Goal: Task Accomplishment & Management: Use online tool/utility

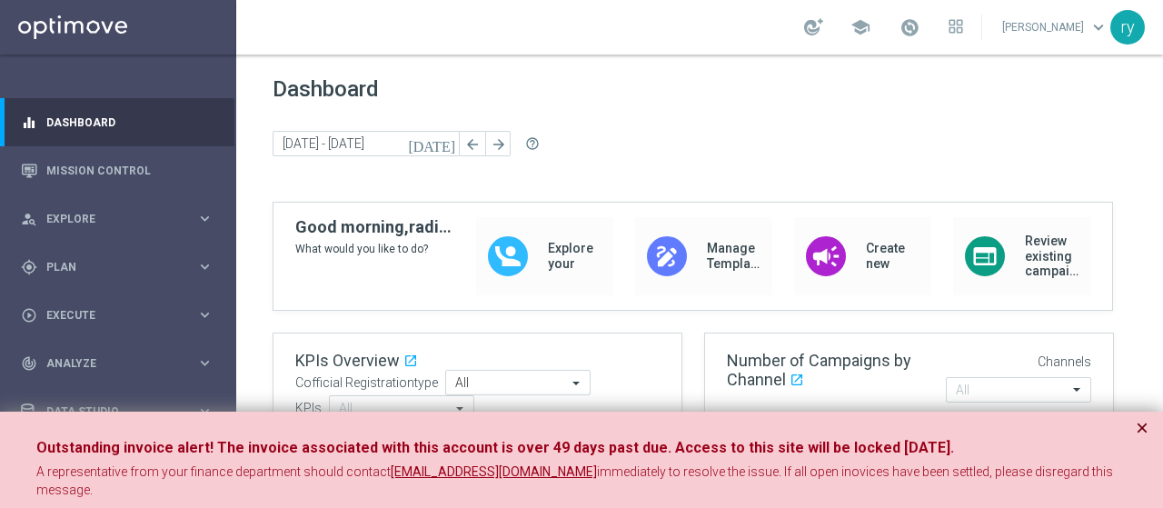
click at [1141, 437] on button "×" at bounding box center [1141, 428] width 13 height 22
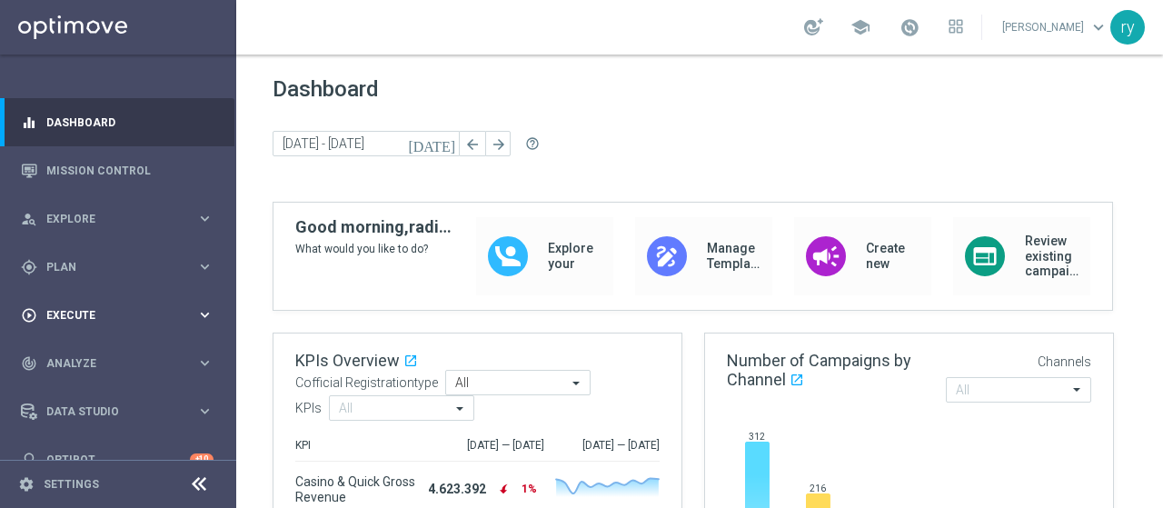
click at [178, 307] on div "play_circle_outline Execute" at bounding box center [108, 315] width 175 height 16
click at [192, 269] on span "Plan" at bounding box center [121, 267] width 150 height 11
click at [174, 355] on div "Templates" at bounding box center [122, 358] width 148 height 11
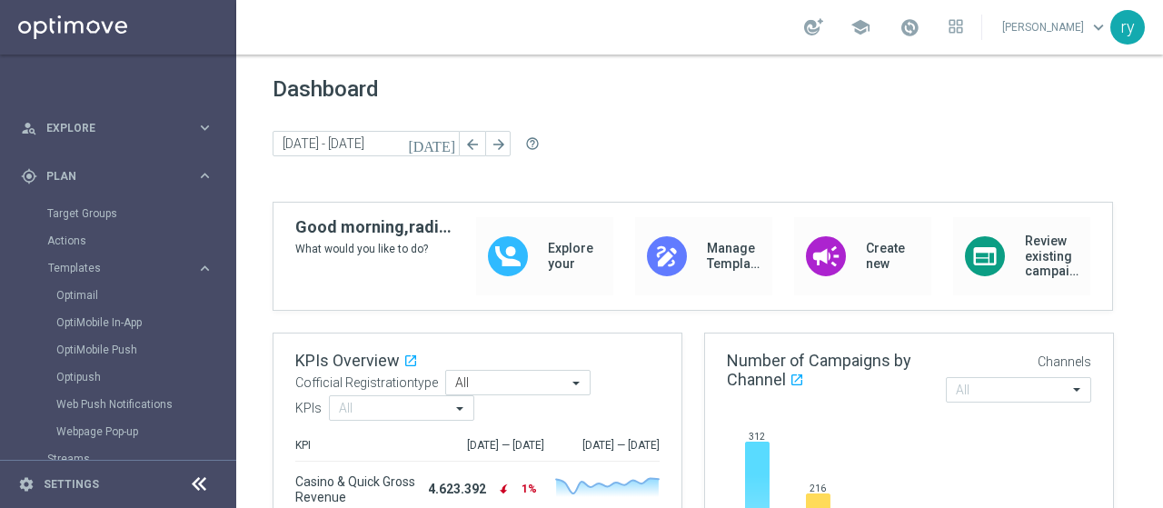
click at [91, 285] on div "Optimail" at bounding box center [145, 295] width 178 height 27
click at [93, 289] on link "Optimail" at bounding box center [122, 295] width 133 height 15
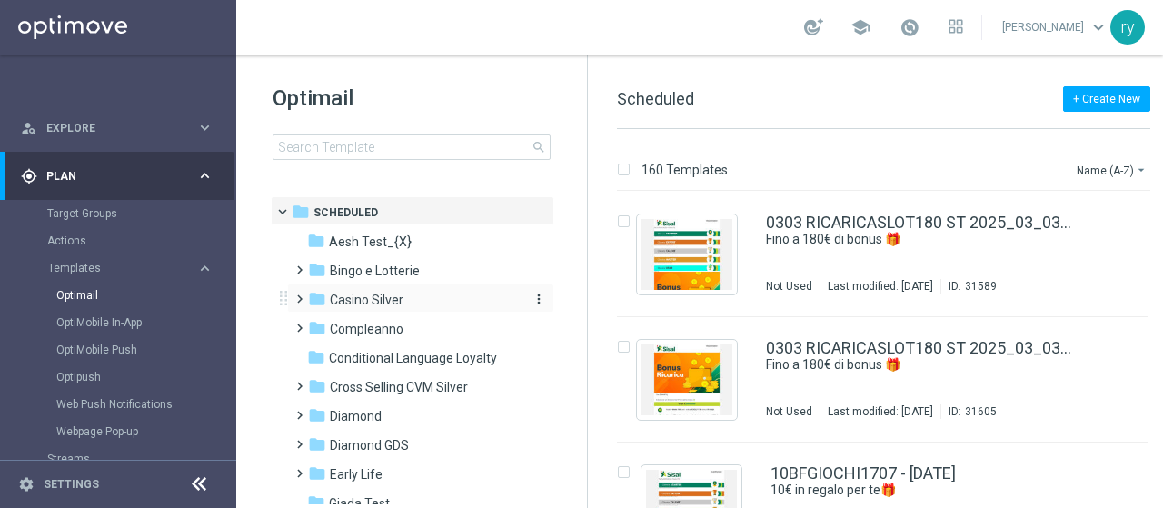
click at [376, 297] on span "Casino Silver" at bounding box center [367, 300] width 74 height 16
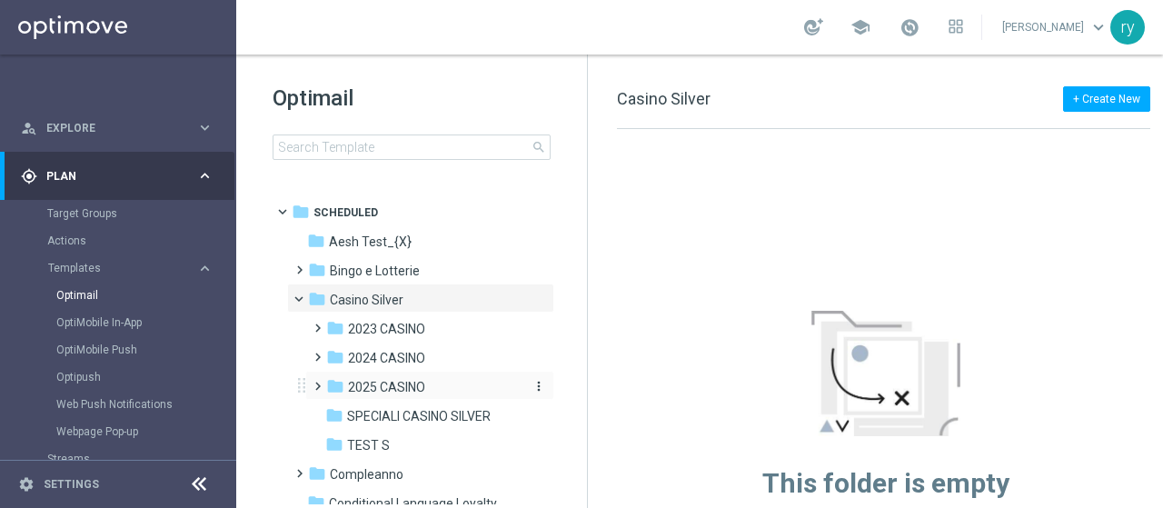
click at [402, 384] on span "2025 CASINO" at bounding box center [386, 387] width 77 height 16
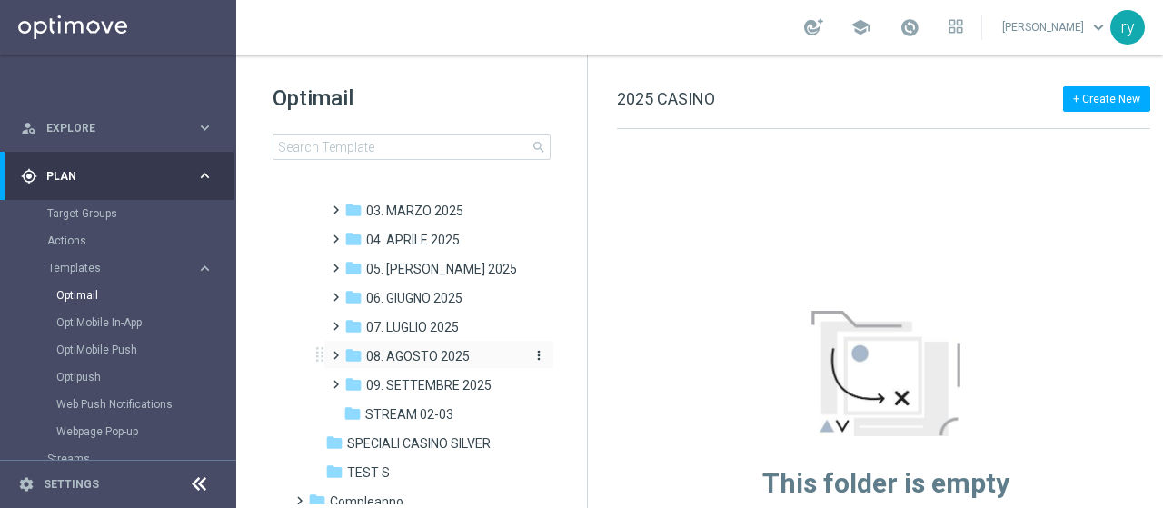
scroll to position [273, 0]
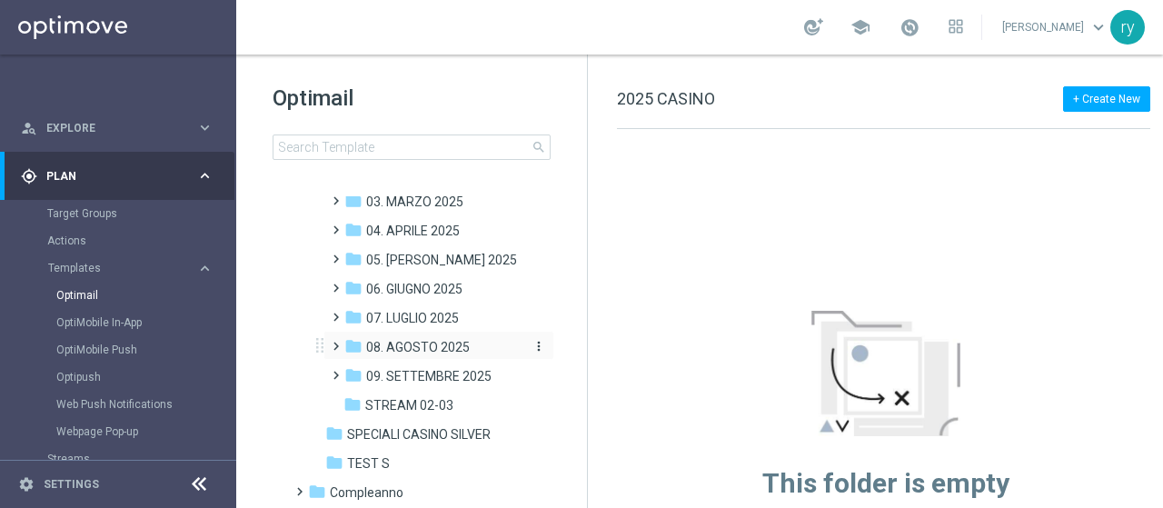
click at [432, 339] on span "08. AGOSTO 2025" at bounding box center [418, 347] width 104 height 16
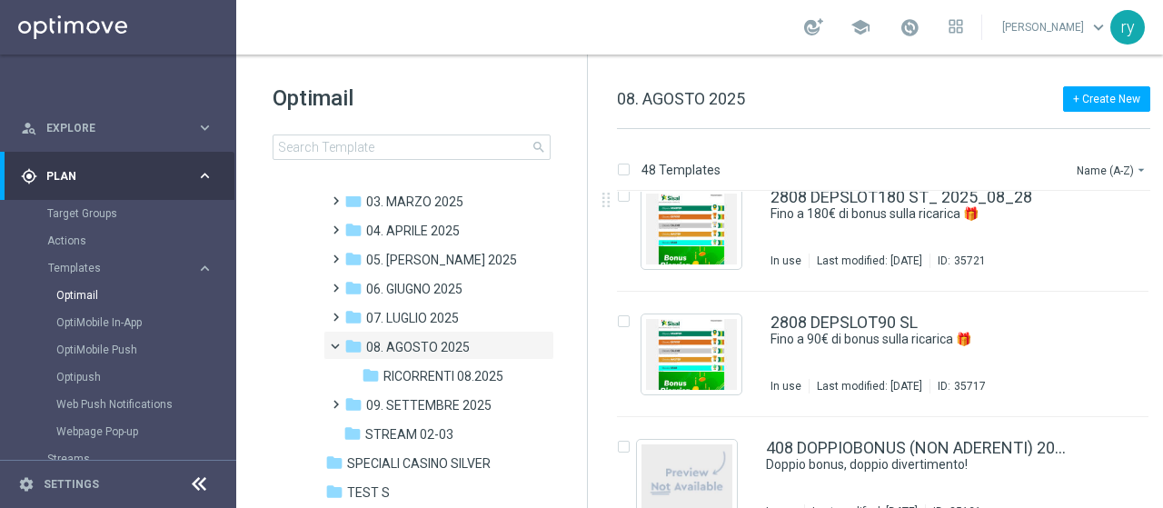
scroll to position [5187, 0]
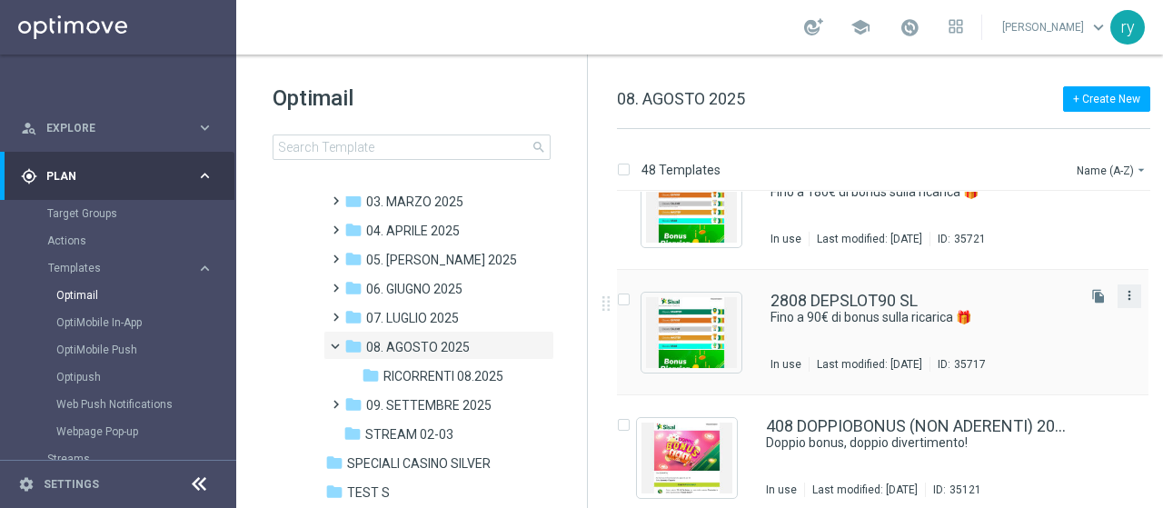
click at [1123, 301] on icon "more_vert" at bounding box center [1129, 295] width 15 height 15
click at [1037, 341] on span "Copy To" at bounding box center [1018, 339] width 40 height 13
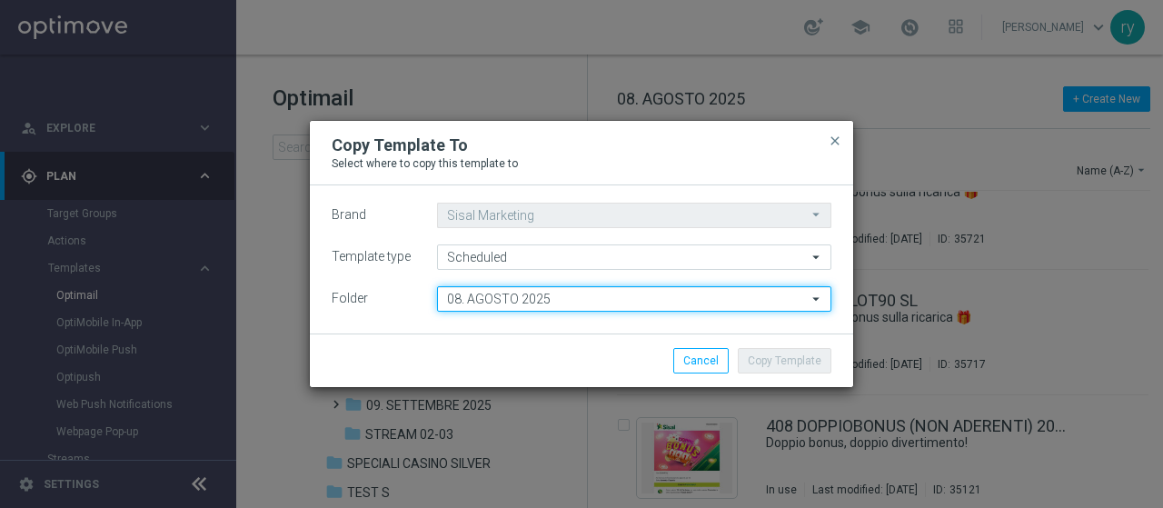
click at [571, 302] on input "08. AGOSTO 2025" at bounding box center [634, 298] width 394 height 25
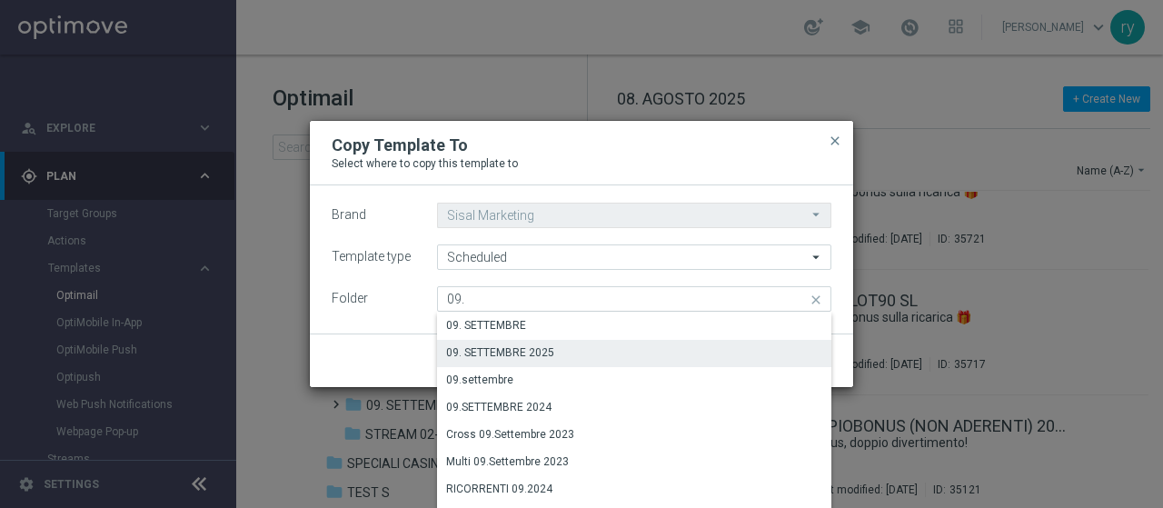
click at [544, 353] on div "09. SETTEMBRE 2025" at bounding box center [500, 352] width 108 height 16
type input "09. SETTEMBRE 2025"
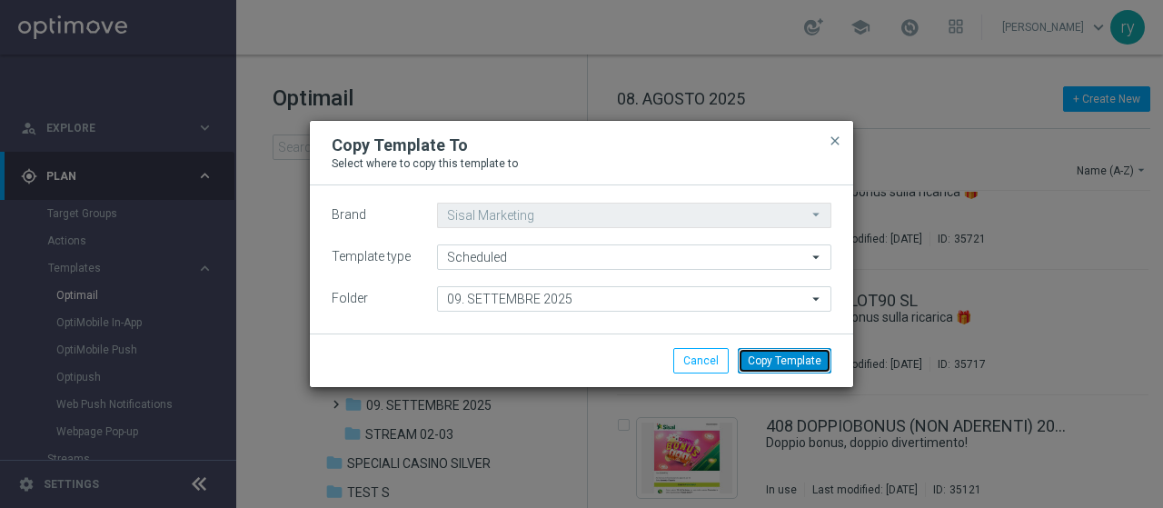
click at [800, 355] on button "Copy Template" at bounding box center [785, 360] width 94 height 25
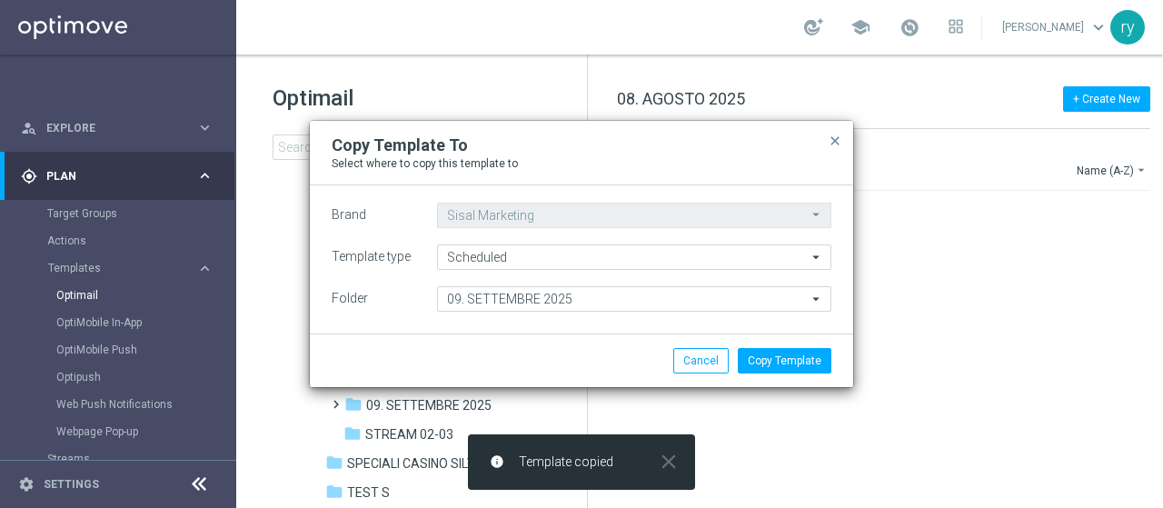
scroll to position [0, 0]
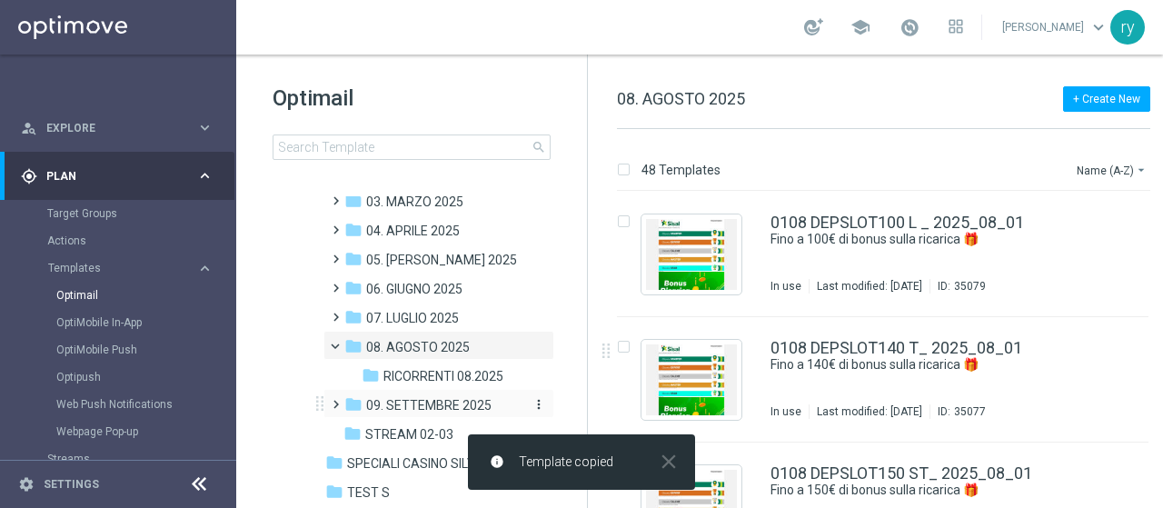
click at [432, 399] on span "09. SETTEMBRE 2025" at bounding box center [428, 405] width 125 height 16
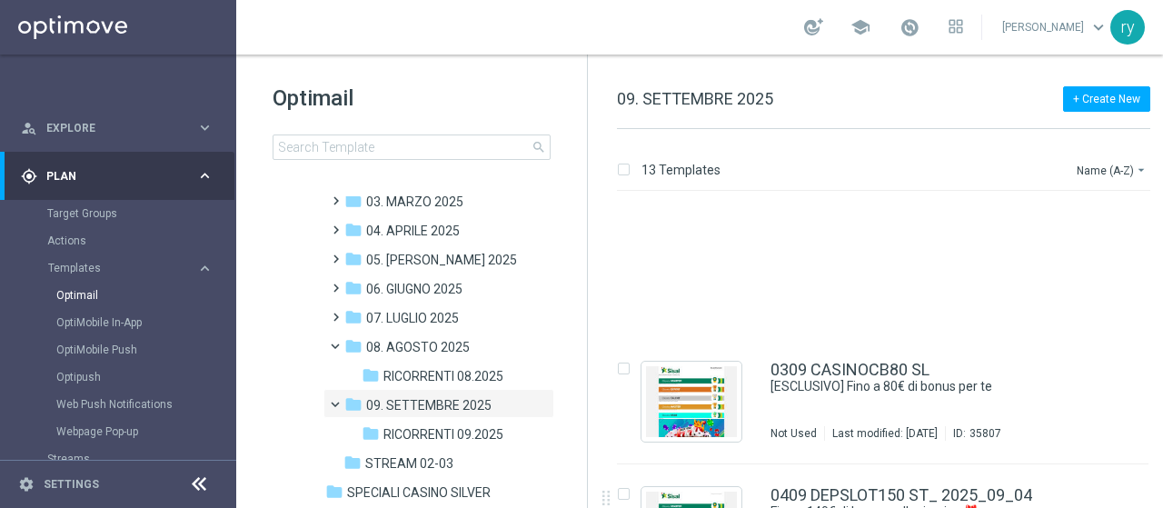
scroll to position [1314, 0]
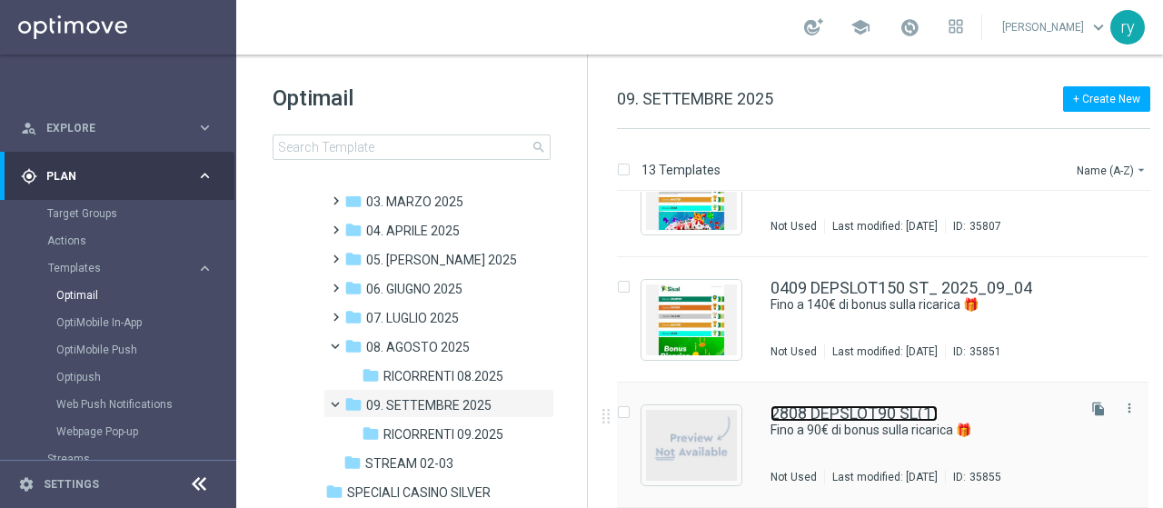
click at [888, 418] on link "2808 DEPSLOT90 SL(1)" at bounding box center [853, 413] width 167 height 16
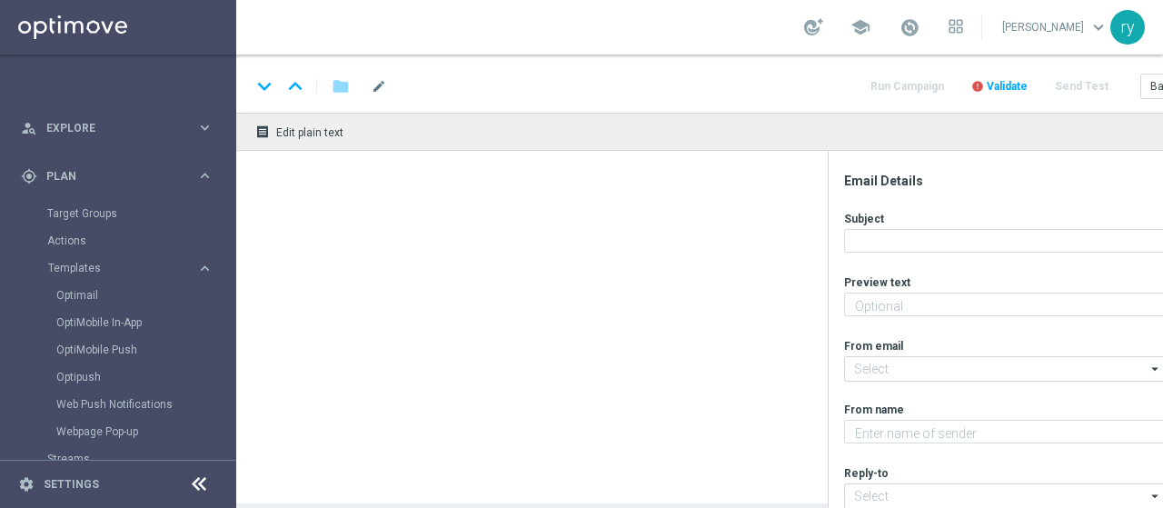
type textarea "Scopri la promozione che ti abbiamo riservato"
type textarea "Sisal"
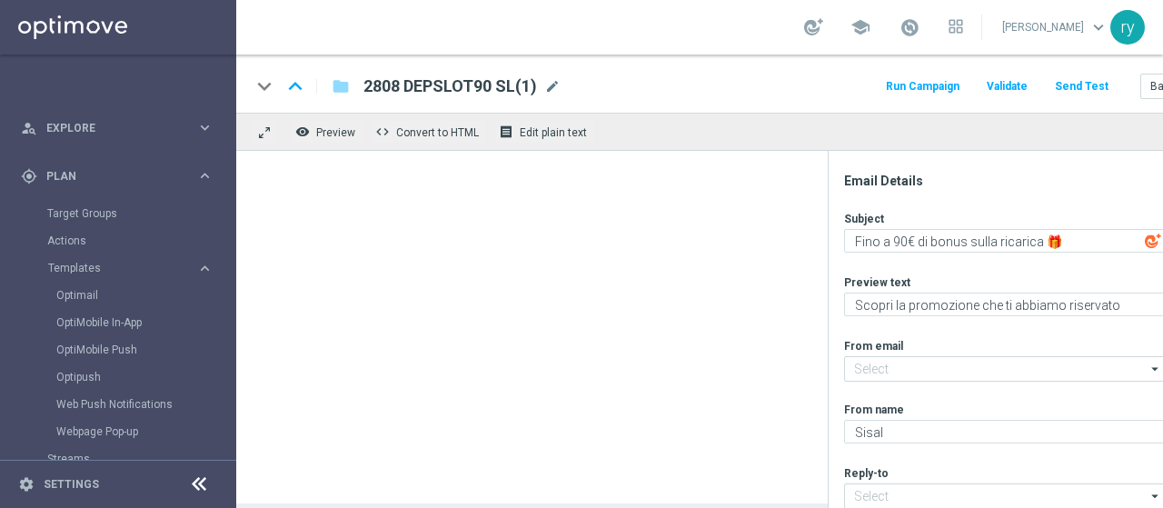
type input "[EMAIL_ADDRESS][DOMAIN_NAME]"
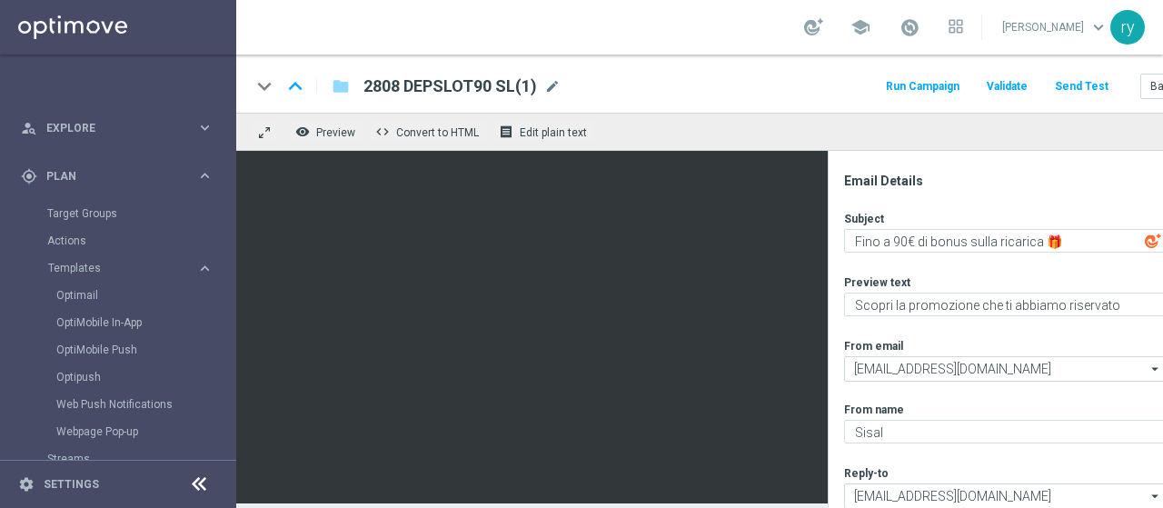
click at [446, 80] on span "2808 DEPSLOT90 SL(1)" at bounding box center [449, 86] width 173 height 22
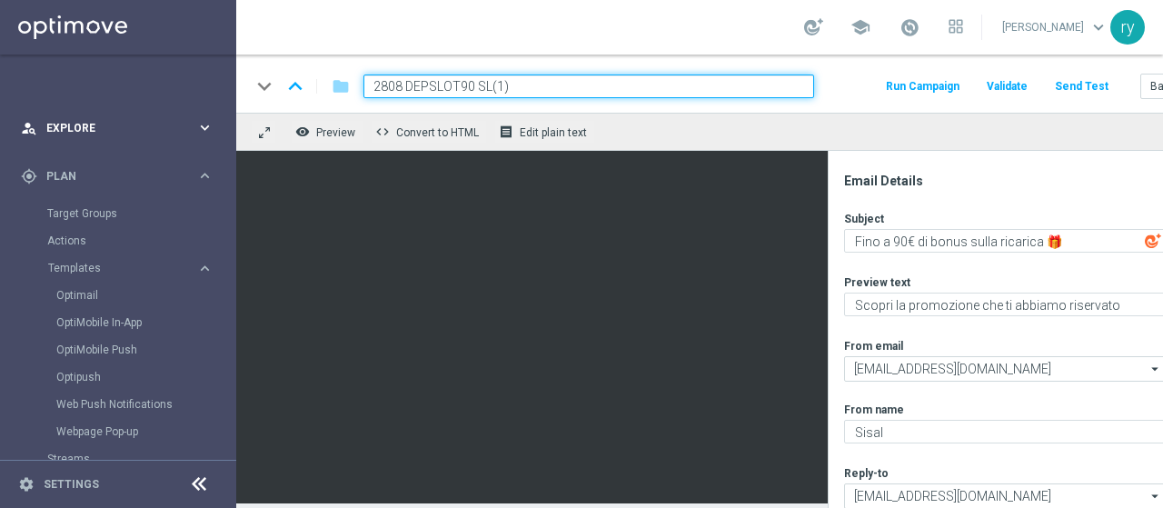
drag, startPoint x: 536, startPoint y: 79, endPoint x: 136, endPoint y: 145, distance: 405.1
click at [136, 145] on main "equalizer Dashboard Mission Control" at bounding box center [581, 254] width 1163 height 508
paste input "0409 DEPSLOT90 L"
type input "0409 DEPSLOT90 L"
click at [147, 152] on accordion "equalizer Dashboard Mission Control" at bounding box center [117, 349] width 234 height 685
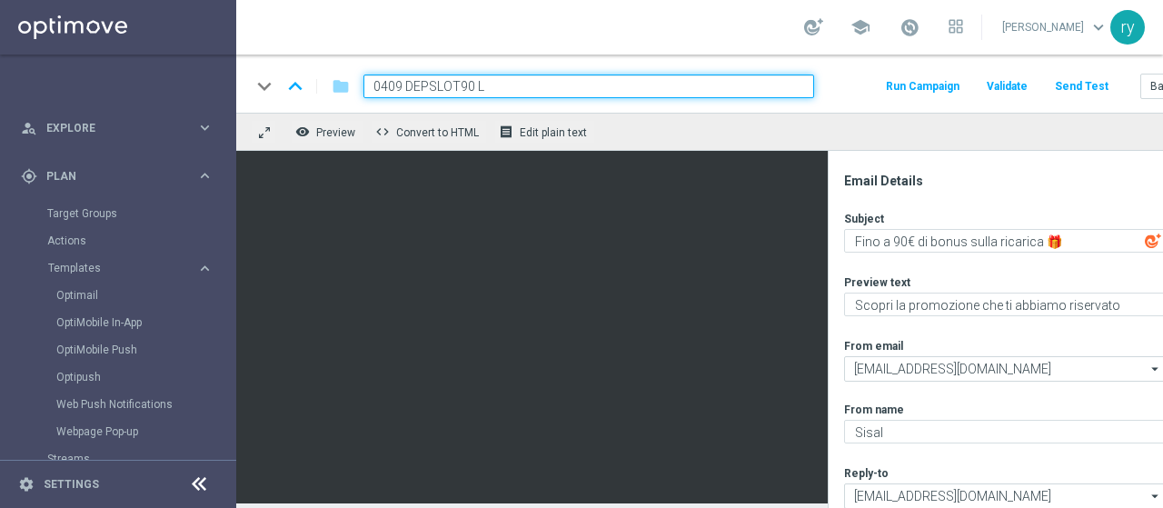
click at [917, 270] on div "Subject Fino a 90€ di bonus sulla ricarica 🎁 playlist_add Preview text Scopri l…" at bounding box center [1022, 410] width 356 height 398
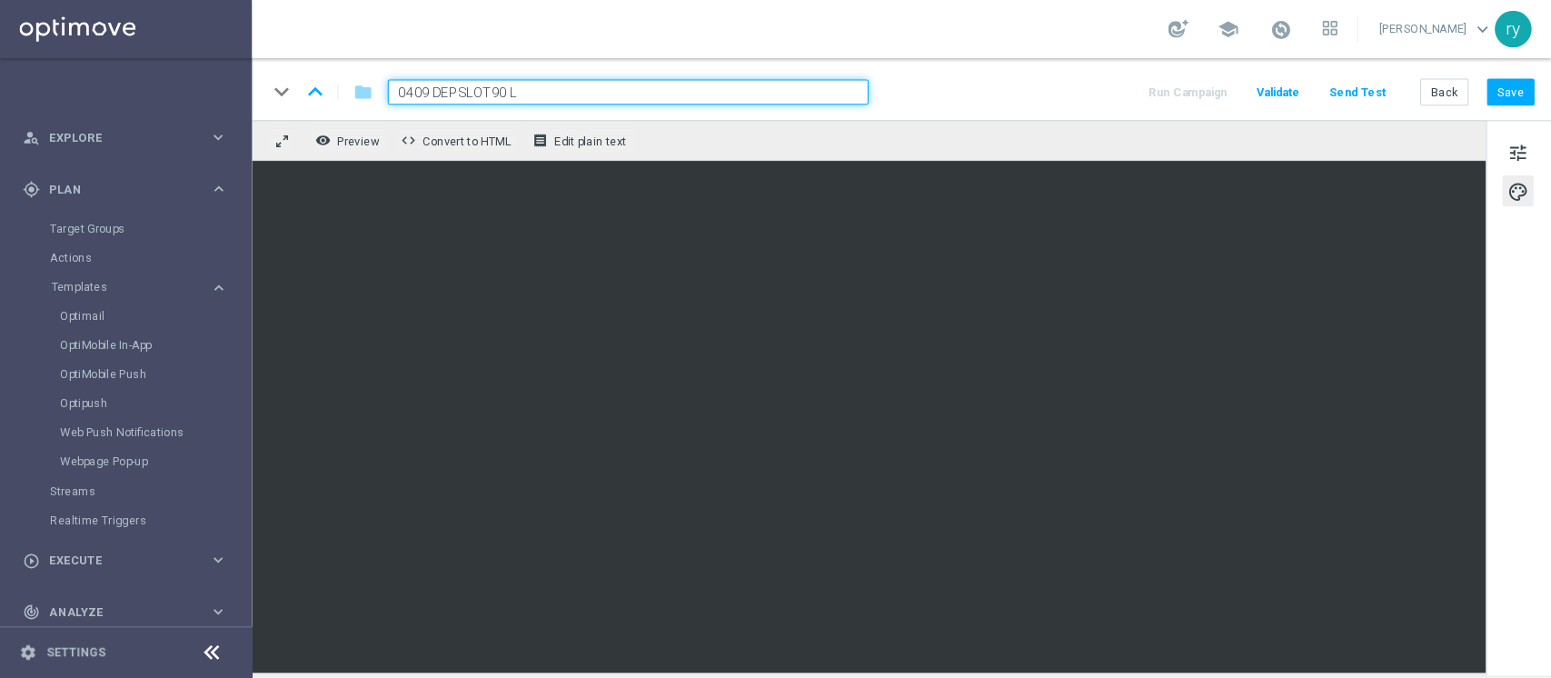
scroll to position [90, 0]
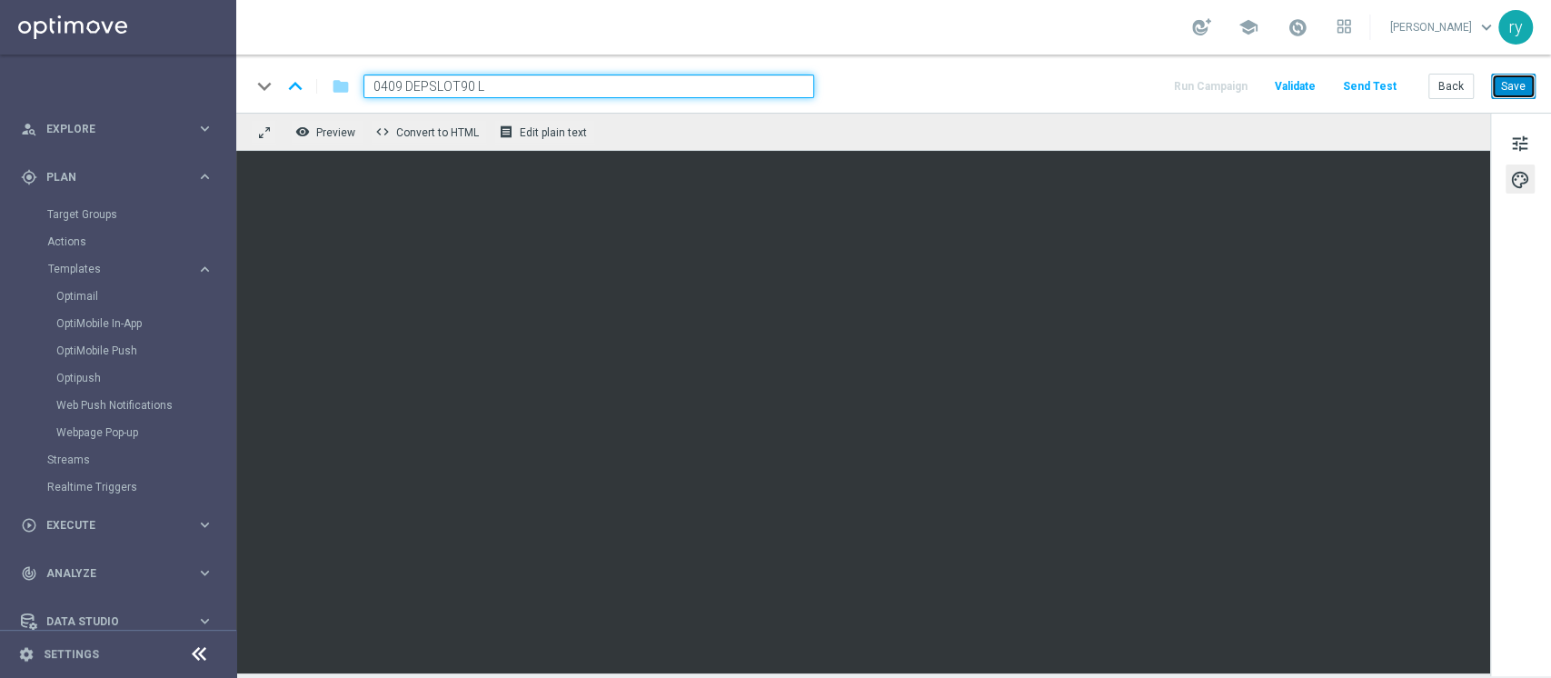
click at [1162, 86] on button "Save" at bounding box center [1513, 86] width 45 height 25
click at [1162, 92] on div "Run Campaign Validate Send Test Back Save" at bounding box center [1353, 86] width 364 height 24
click at [1162, 91] on button "Back" at bounding box center [1450, 86] width 45 height 25
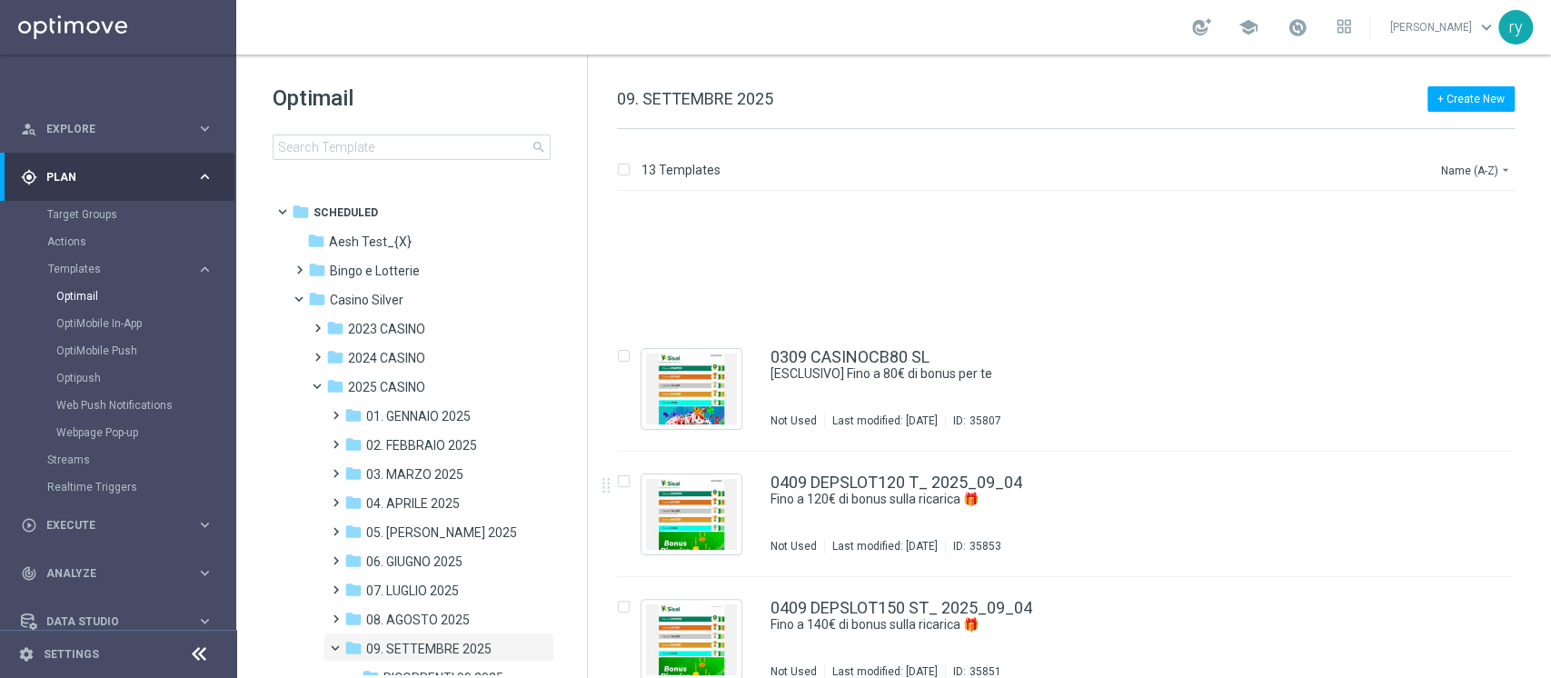
scroll to position [1143, 0]
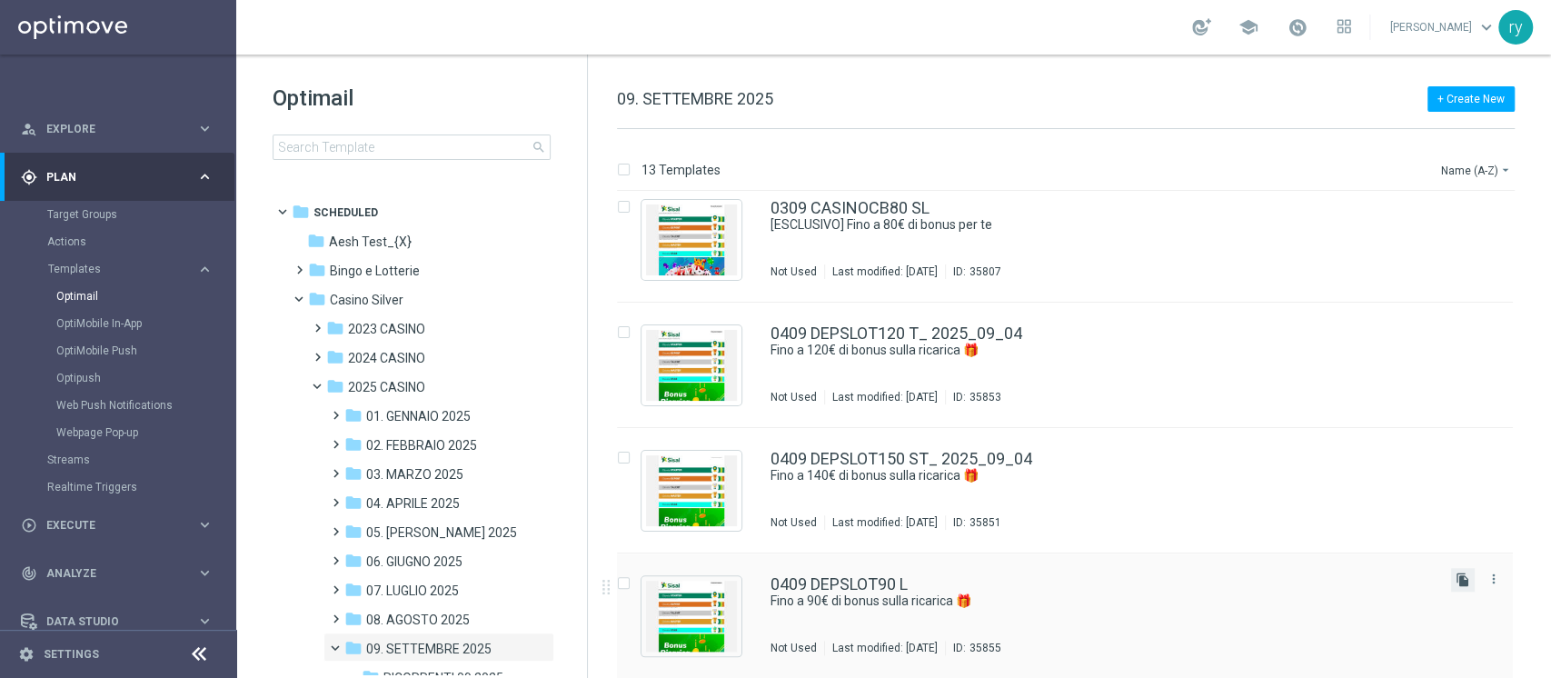
click at [1162, 507] on icon "file_copy" at bounding box center [1462, 579] width 15 height 15
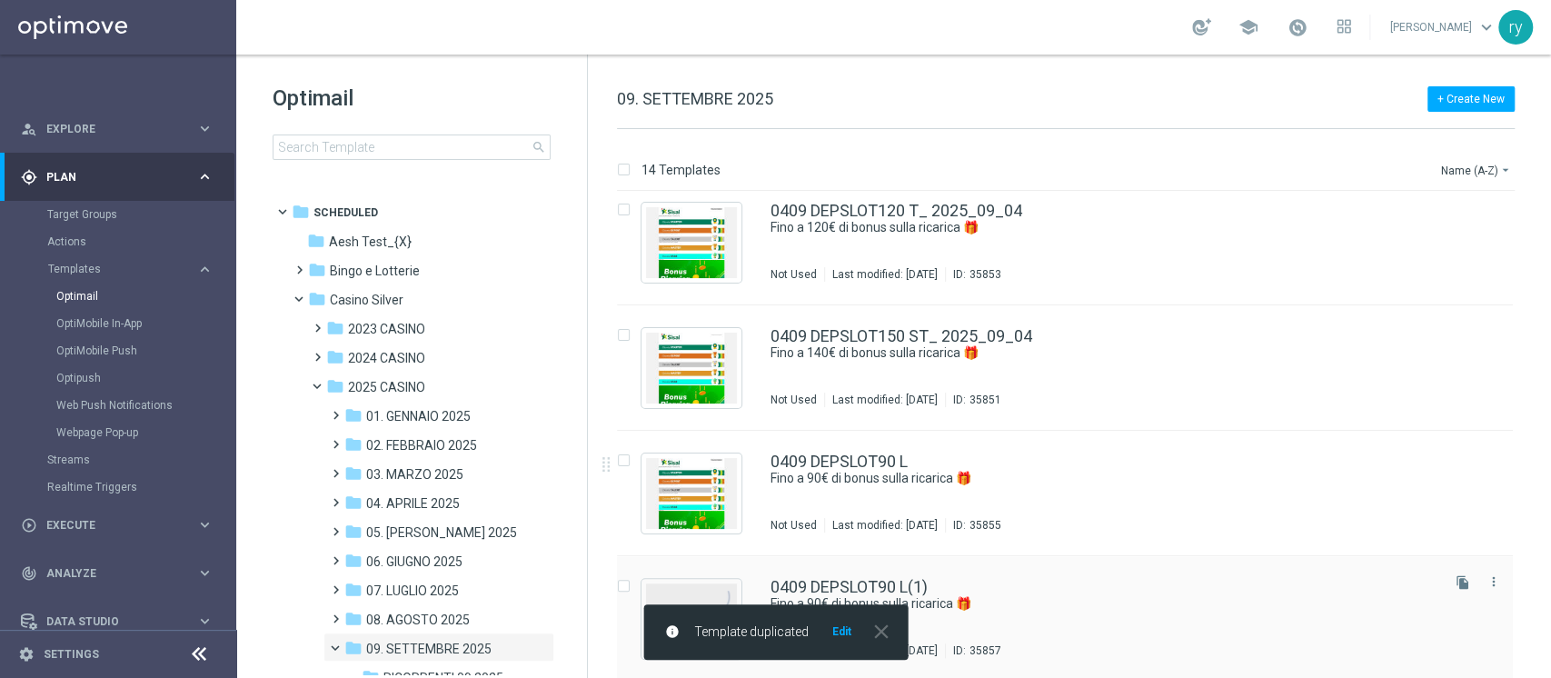
scroll to position [1269, 0]
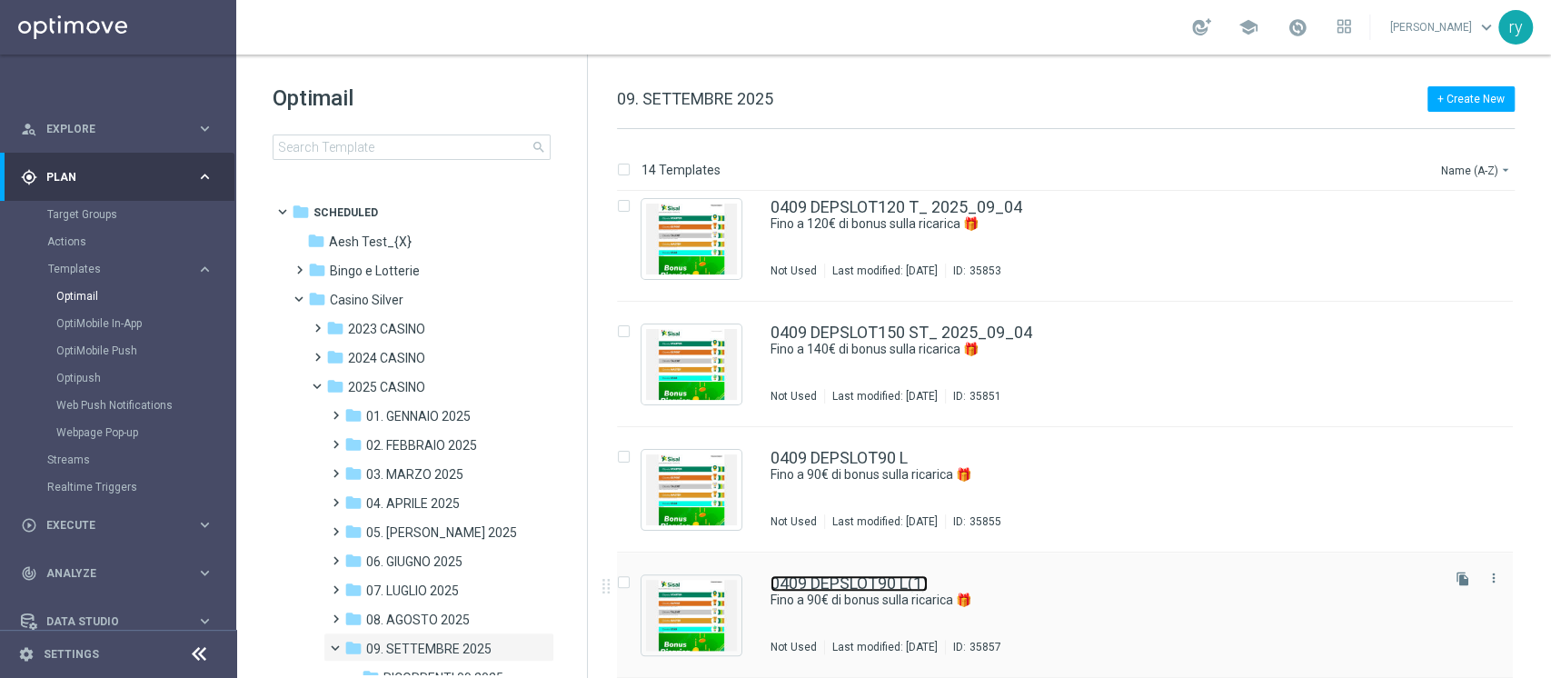
click at [916, 507] on link "0409 DEPSLOT90 L(1)" at bounding box center [848, 583] width 157 height 16
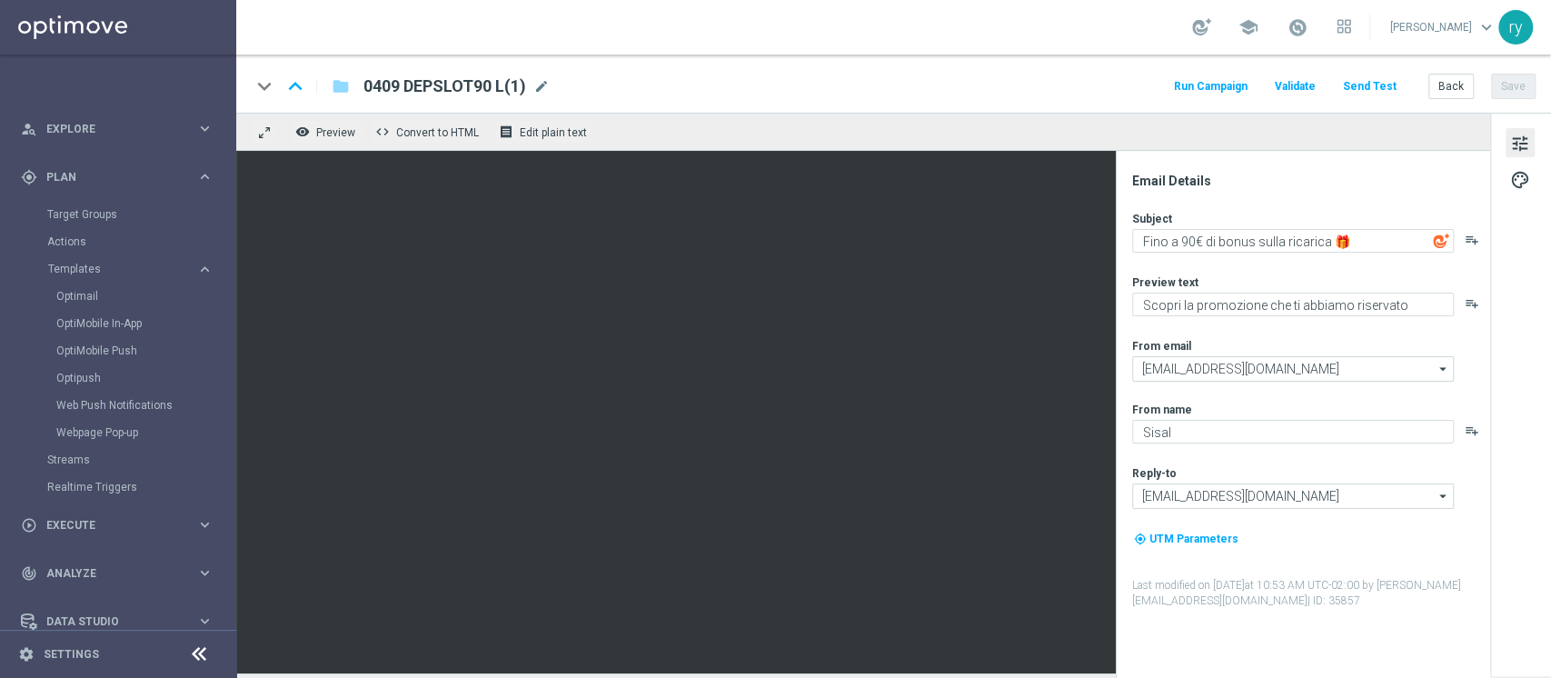
click at [491, 98] on div "keyboard_arrow_down keyboard_arrow_up folder 0409 DEPSLOT90 L(1) 0409 DEPSLOT90…" at bounding box center [893, 84] width 1314 height 58
click at [494, 91] on span "0409 DEPSLOT90 L(1)" at bounding box center [444, 86] width 163 height 22
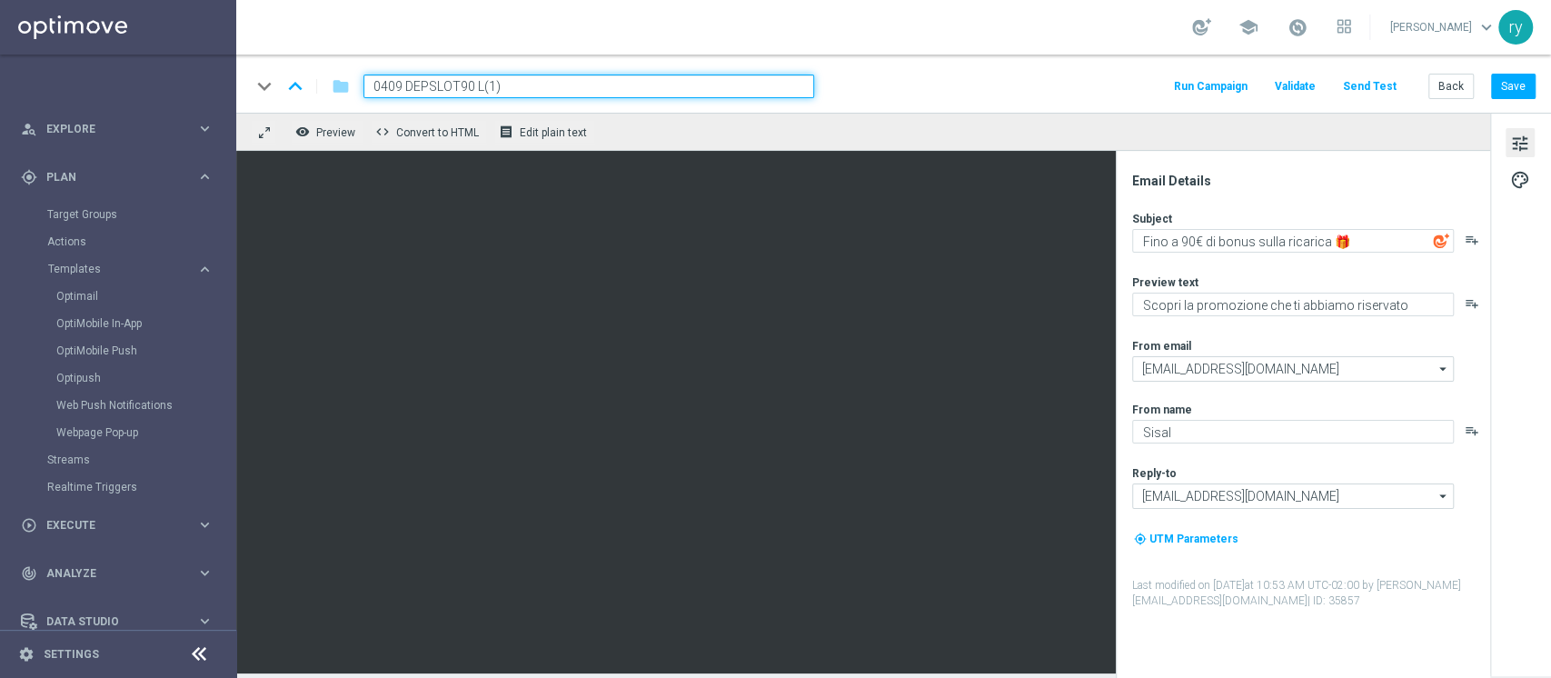
drag, startPoint x: 520, startPoint y: 86, endPoint x: 247, endPoint y: 110, distance: 274.4
click at [247, 110] on div "keyboard_arrow_down keyboard_arrow_up folder 0409 DEPSLOT90 L(1) Run Campaign V…" at bounding box center [893, 84] width 1314 height 58
paste input "75 SL"
type input "0409 DEPSLOT75 SL"
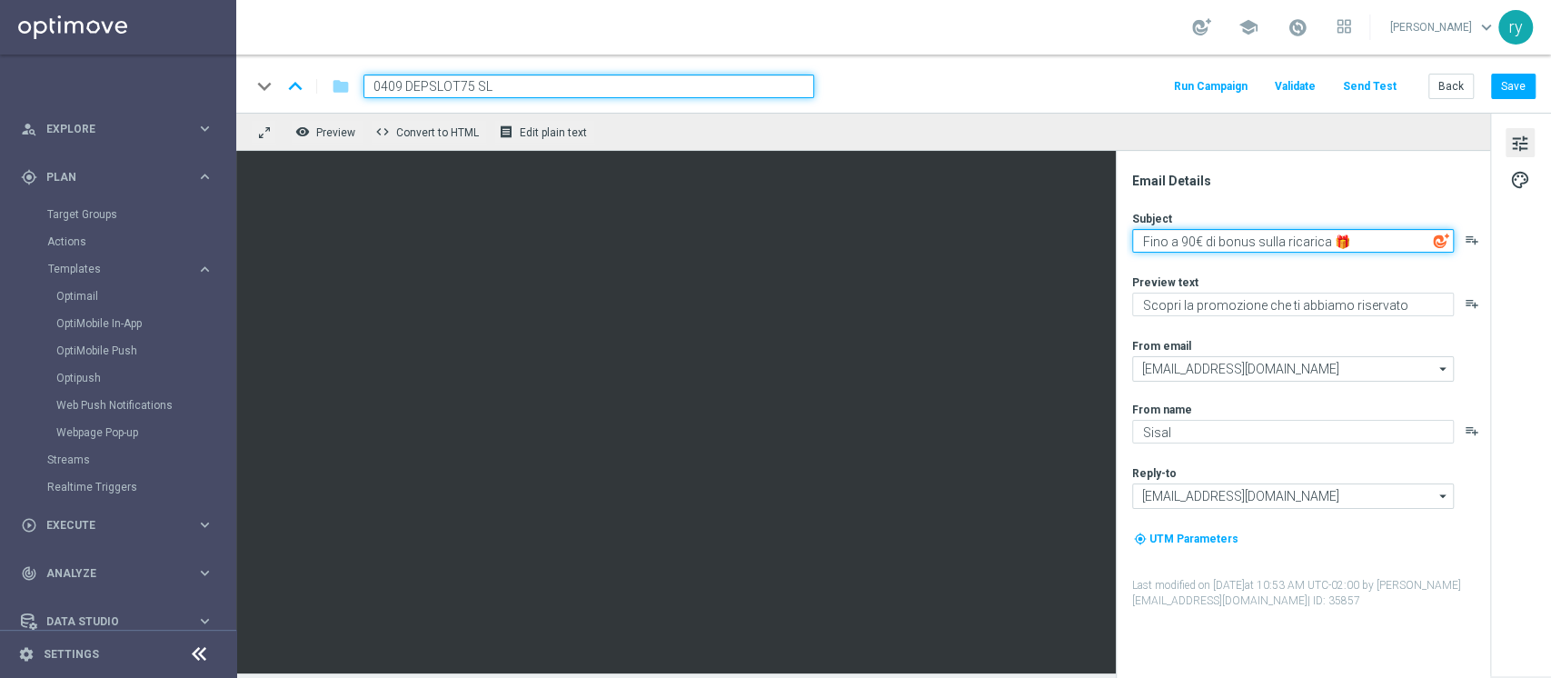
drag, startPoint x: 1195, startPoint y: 243, endPoint x: 1179, endPoint y: 243, distance: 15.5
click at [1162, 243] on textarea "Fino a 90€ di bonus sulla ricarica 🎁" at bounding box center [1293, 241] width 322 height 24
type textarea "Fino a 75€ di bonus sulla ricarica 🎁"
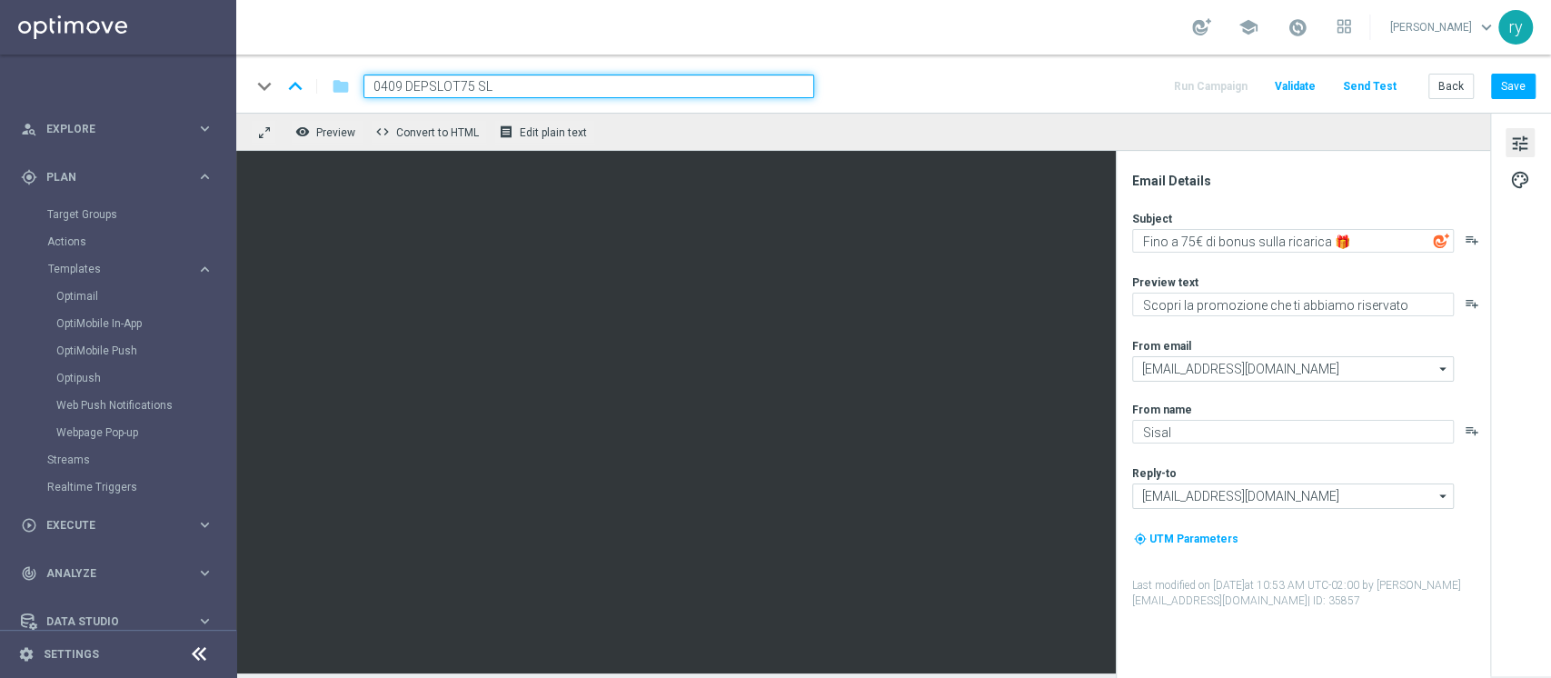
click at [1162, 262] on div "Subject Fino a 75€ di bonus sulla ricarica 🎁 playlist_add Preview text Scopri l…" at bounding box center [1310, 410] width 356 height 398
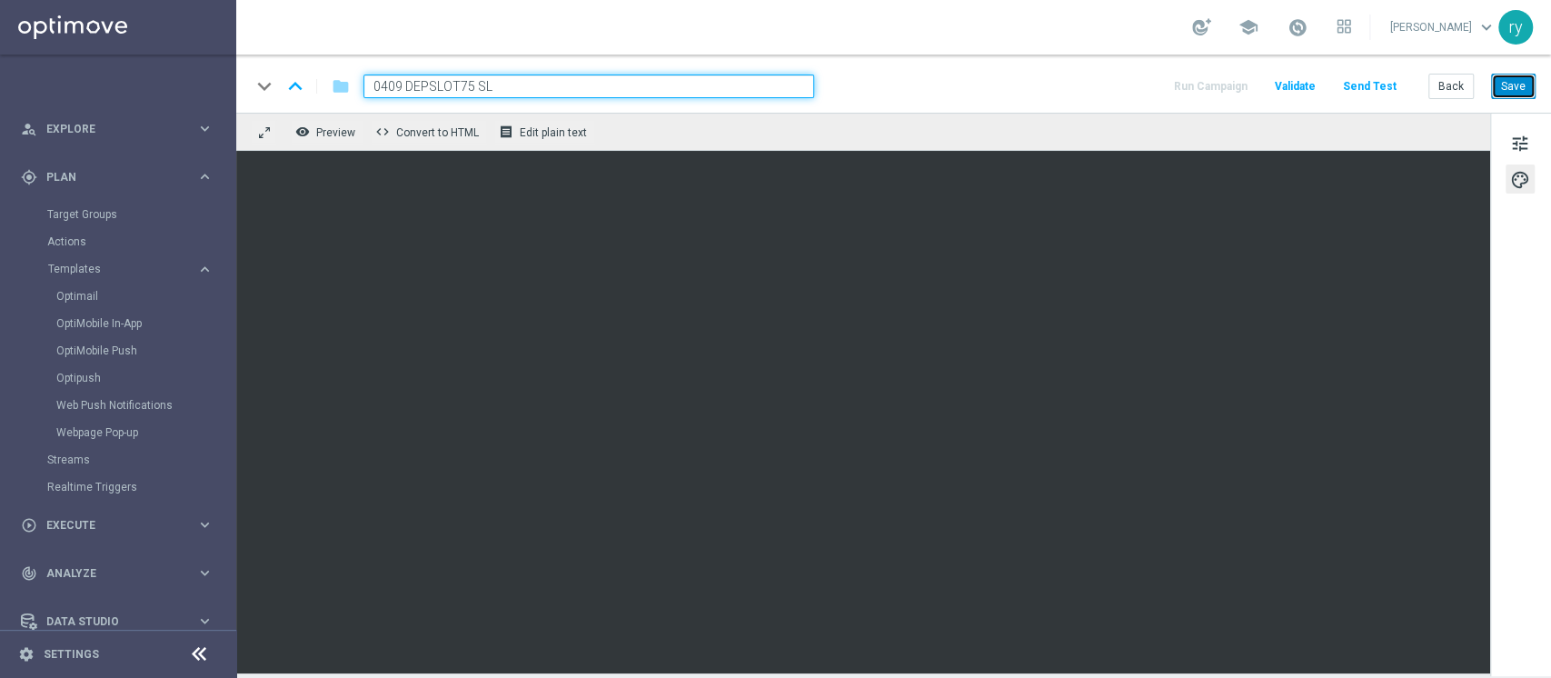
click at [1162, 88] on button "Save" at bounding box center [1513, 86] width 45 height 25
click at [1162, 84] on button "Back" at bounding box center [1450, 86] width 45 height 25
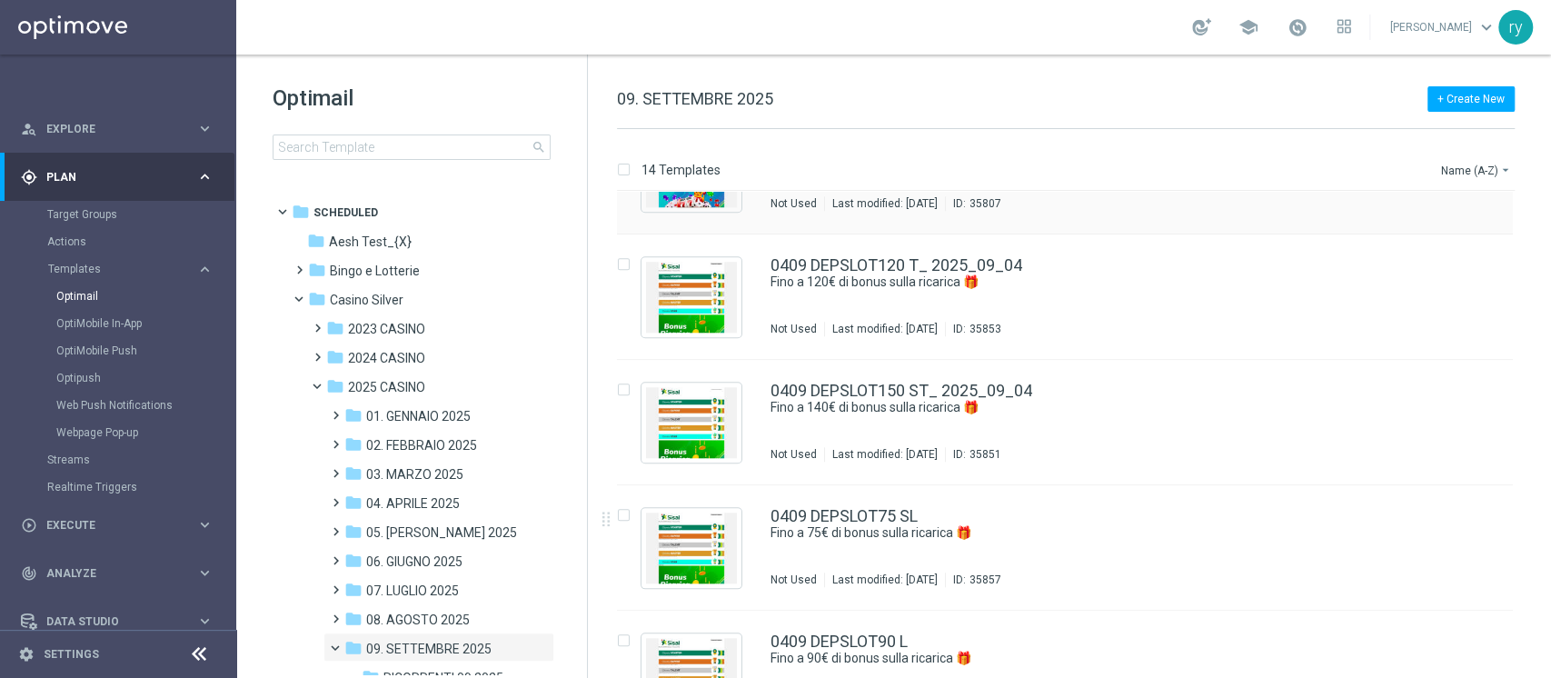
scroll to position [1269, 0]
